Goal: Check status: Check status

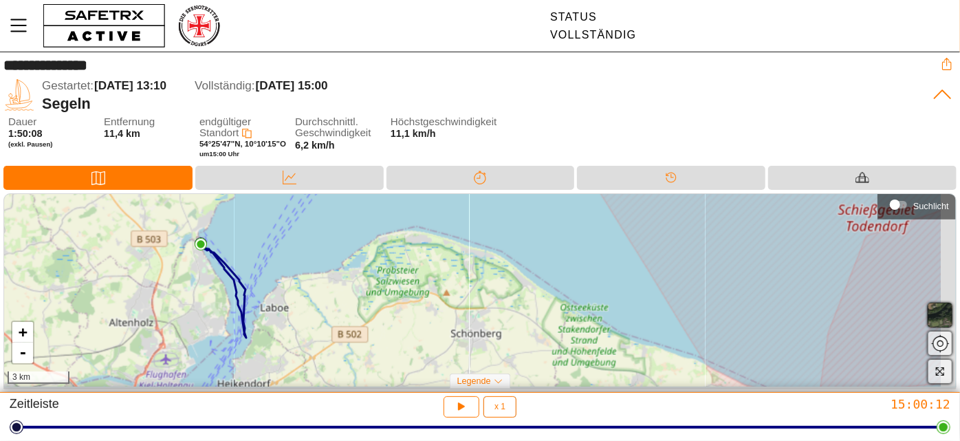
drag, startPoint x: 511, startPoint y: 293, endPoint x: 267, endPoint y: 299, distance: 243.4
click at [267, 299] on div "+ - 3 km" at bounding box center [479, 291] width 951 height 194
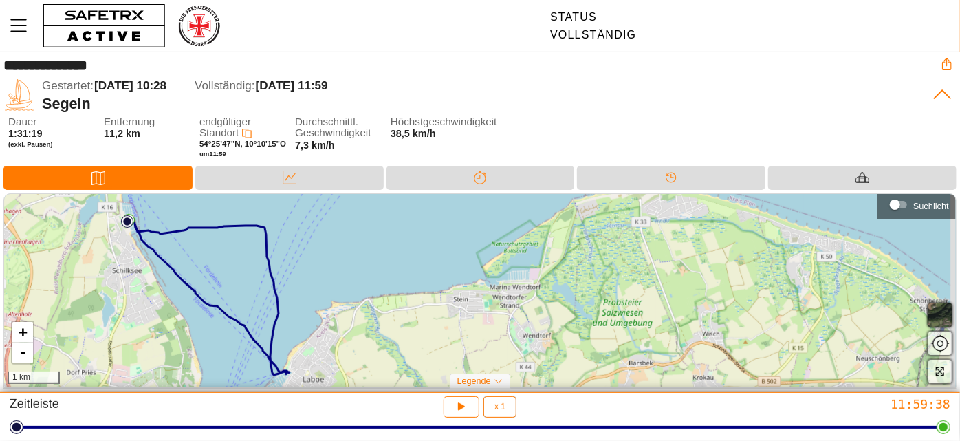
drag, startPoint x: 442, startPoint y: 293, endPoint x: 168, endPoint y: 300, distance: 273.7
click at [170, 302] on div "+ - 1 km" at bounding box center [479, 291] width 951 height 194
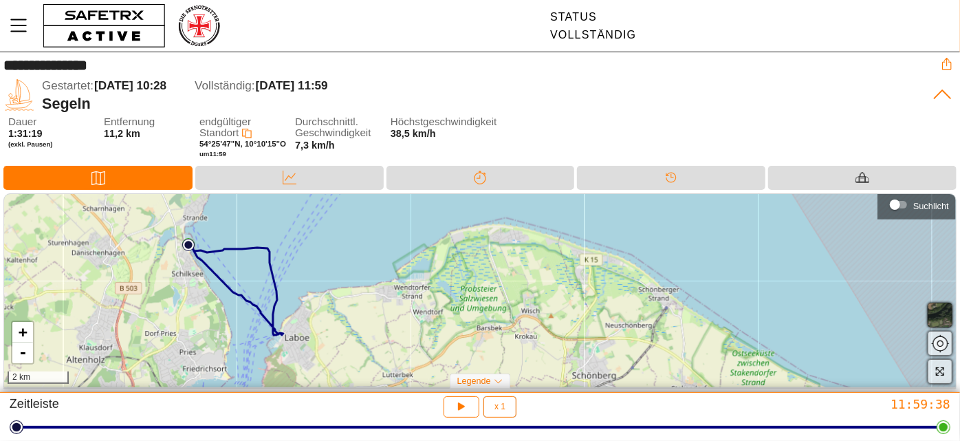
drag, startPoint x: 210, startPoint y: 287, endPoint x: 247, endPoint y: 289, distance: 37.2
click at [247, 289] on div "+ - 2 km" at bounding box center [479, 291] width 951 height 194
